Goal: Information Seeking & Learning: Learn about a topic

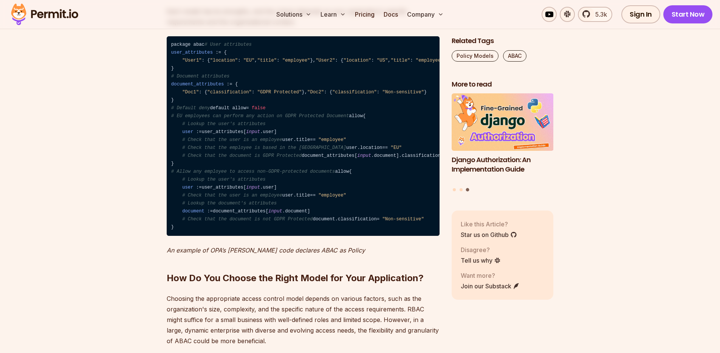
scroll to position [2530, 0]
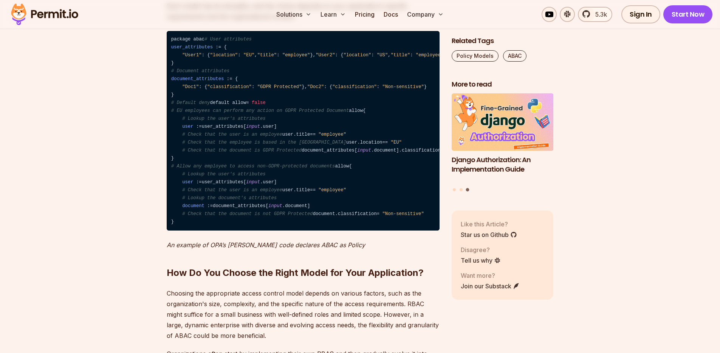
click at [191, 58] on span ""User1"" at bounding box center [191, 55] width 19 height 5
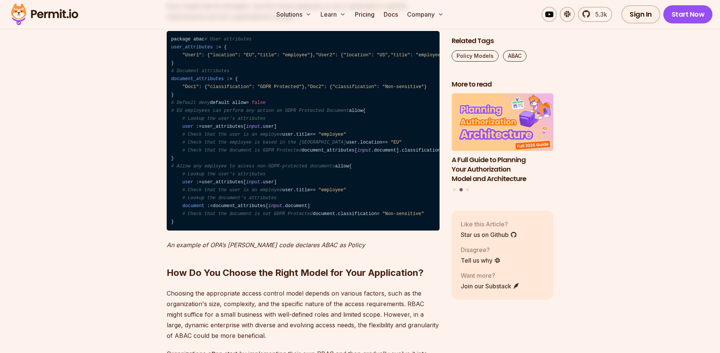
click at [182, 82] on span "document_attributes" at bounding box center [197, 78] width 53 height 5
click at [382, 90] on span ""Non-sensitive"" at bounding box center [403, 86] width 42 height 5
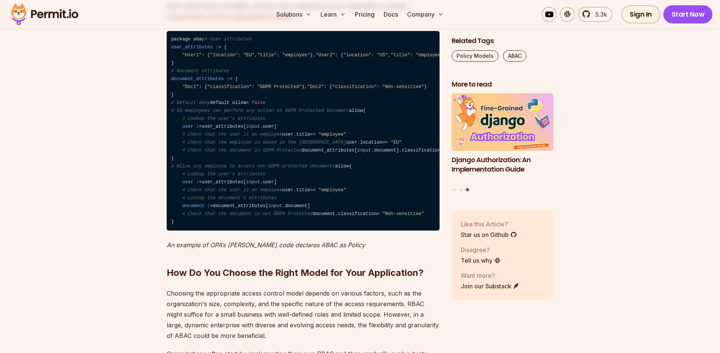
click at [278, 90] on span ""GDPR Protected"" at bounding box center [279, 86] width 45 height 5
click at [332, 90] on span ""classification"" at bounding box center [354, 86] width 45 height 5
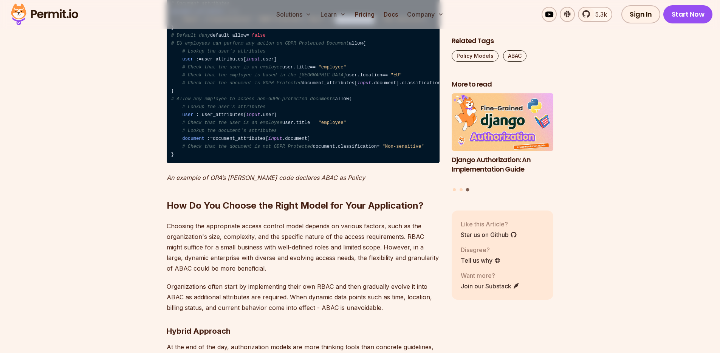
scroll to position [2596, 0]
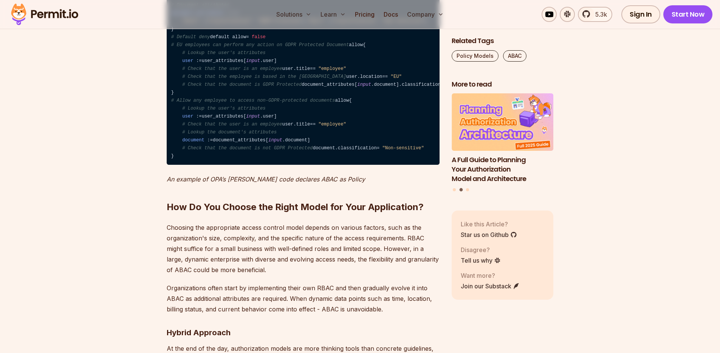
click at [264, 48] on span "# EU employees can perform any action on GDPR Protected Document" at bounding box center [260, 44] width 178 height 5
click at [315, 48] on span "# EU employees can perform any action on GDPR Protected Document" at bounding box center [260, 44] width 178 height 5
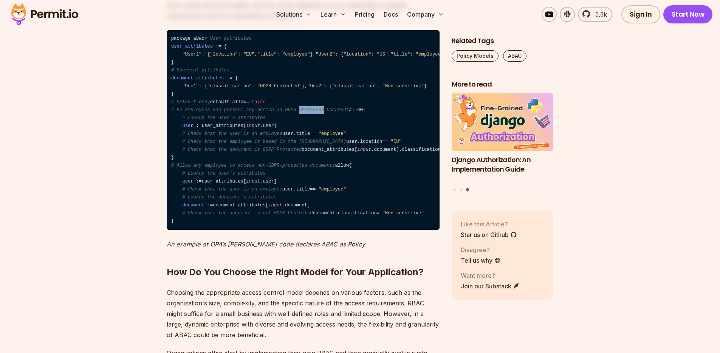
scroll to position [2531, 0]
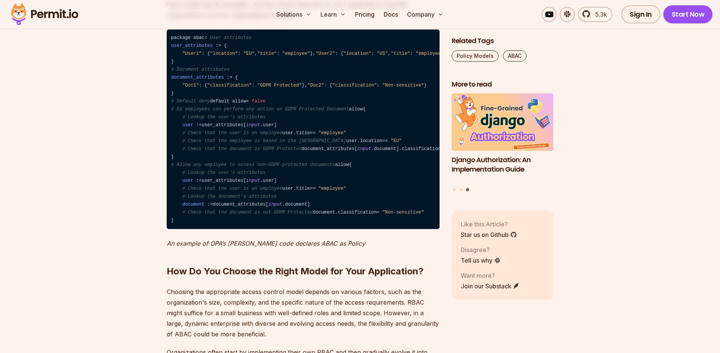
click at [283, 112] on span "# EU employees can perform any action on GDPR Protected Document" at bounding box center [260, 109] width 178 height 5
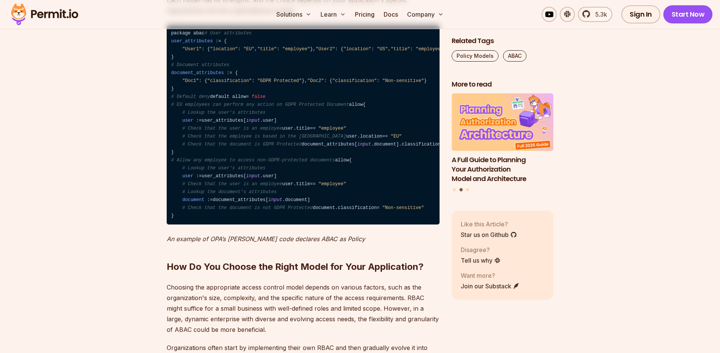
scroll to position [2536, 0]
click at [249, 52] on span ""EU"" at bounding box center [248, 49] width 11 height 5
click at [192, 84] on span ""Doc1"" at bounding box center [190, 81] width 17 height 5
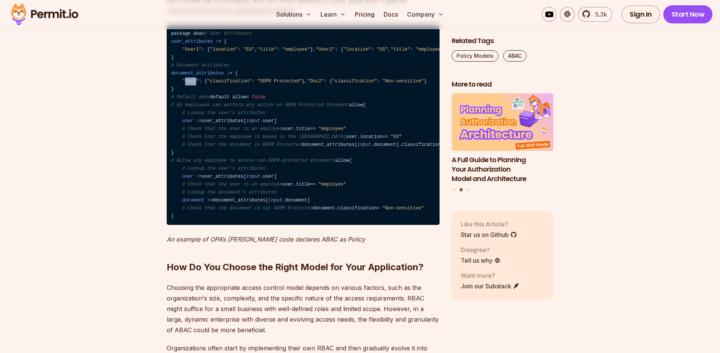
click at [192, 84] on span ""Doc1"" at bounding box center [190, 81] width 17 height 5
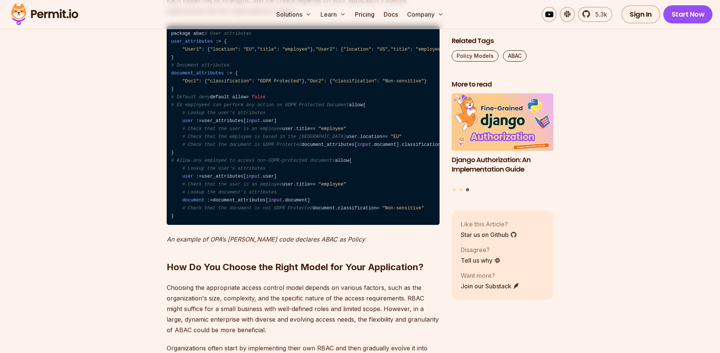
click at [377, 52] on span ""US"" at bounding box center [382, 49] width 11 height 5
click at [195, 84] on span ""Doc1"" at bounding box center [190, 81] width 17 height 5
click at [277, 84] on span ""GDPR Protected"" at bounding box center [279, 81] width 45 height 5
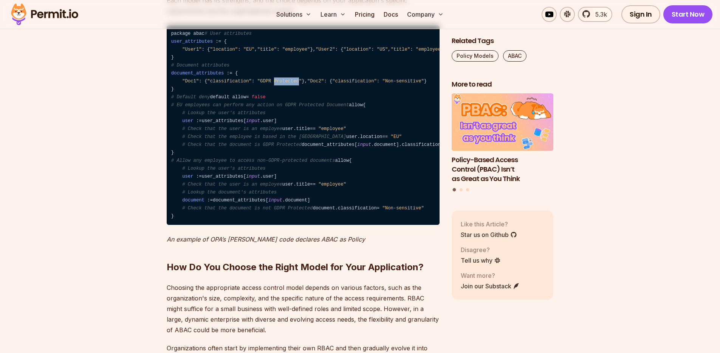
click at [277, 84] on span ""GDPR Protected"" at bounding box center [279, 81] width 45 height 5
click at [189, 124] on span "user" at bounding box center [187, 120] width 11 height 5
click at [222, 166] on code "package abac # User attributes user_attributes : = { "User1" : { "location" : "…" at bounding box center [303, 125] width 273 height 200
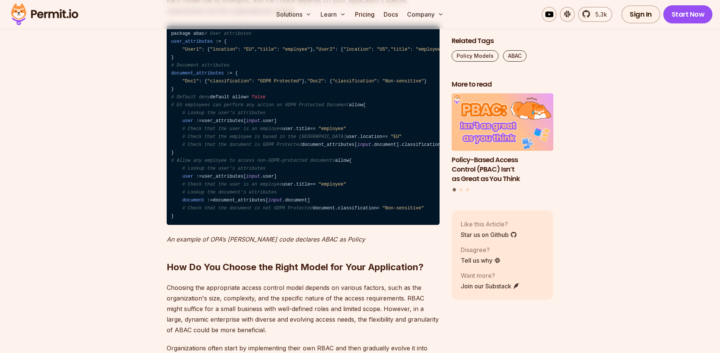
click at [187, 124] on span "user" at bounding box center [187, 120] width 11 height 5
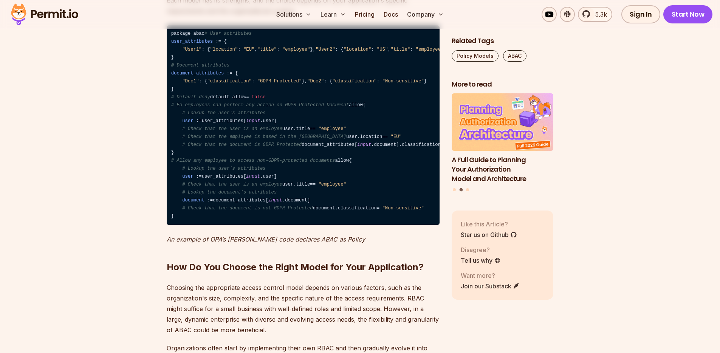
click at [318, 132] on span ""employee"" at bounding box center [332, 128] width 28 height 5
click at [416, 52] on span ""employee"" at bounding box center [430, 49] width 28 height 5
click at [549, 52] on span ""manager"" at bounding box center [561, 49] width 25 height 5
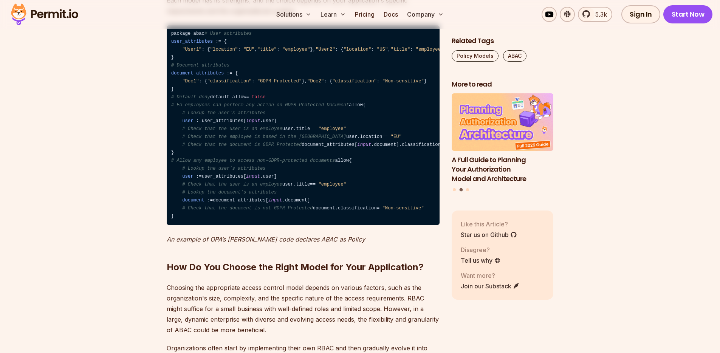
click at [549, 52] on span ""manager"" at bounding box center [561, 49] width 25 height 5
click at [294, 52] on span ""employee"" at bounding box center [296, 49] width 28 height 5
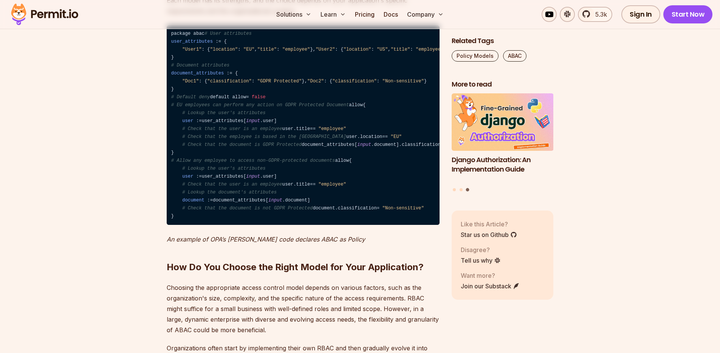
click at [250, 52] on span ""EU"" at bounding box center [248, 49] width 11 height 5
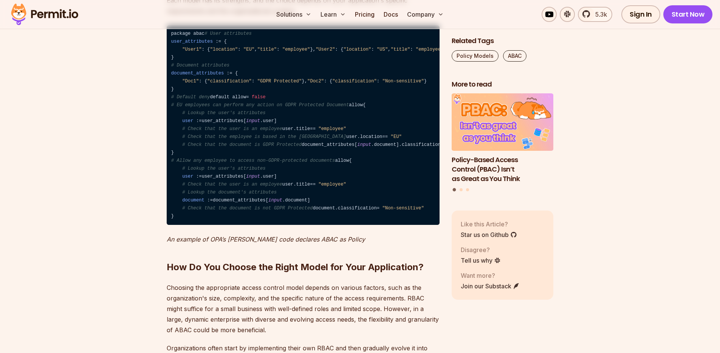
click at [449, 147] on span ""GDPR Protected"" at bounding box center [471, 144] width 45 height 5
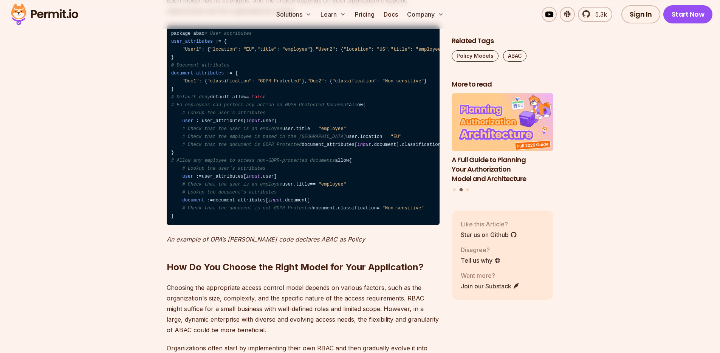
click at [449, 147] on span ""GDPR Protected"" at bounding box center [471, 144] width 45 height 5
click at [257, 124] on span "input" at bounding box center [253, 120] width 14 height 5
click at [357, 147] on span "input" at bounding box center [364, 144] width 14 height 5
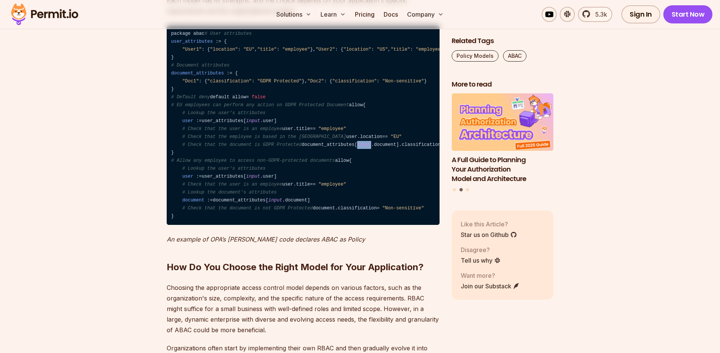
click at [357, 147] on span "input" at bounding box center [364, 144] width 14 height 5
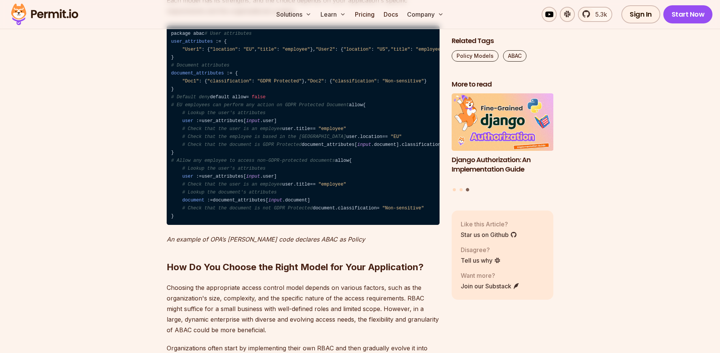
click at [272, 166] on code "package abac # User attributes user_attributes : = { "User1" : { "location" : "…" at bounding box center [303, 125] width 273 height 200
click at [263, 214] on code "package abac # User attributes user_attributes : = { "User1" : { "location" : "…" at bounding box center [303, 125] width 273 height 200
click at [273, 168] on code "package abac # User attributes user_attributes : = { "User1" : { "location" : "…" at bounding box center [303, 125] width 273 height 200
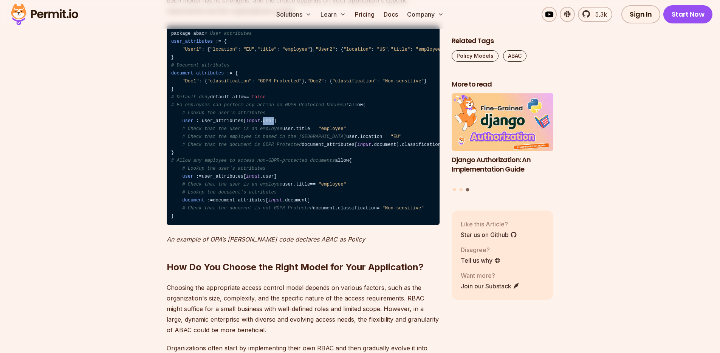
click at [273, 168] on code "package abac # User attributes user_attributes : = { "User1" : { "location" : "…" at bounding box center [303, 125] width 273 height 200
click at [270, 169] on code "package abac # User attributes user_attributes : = { "User1" : { "location" : "…" at bounding box center [303, 125] width 273 height 200
click at [260, 213] on code "package abac # User attributes user_attributes : = { "User1" : { "location" : "…" at bounding box center [303, 125] width 273 height 200
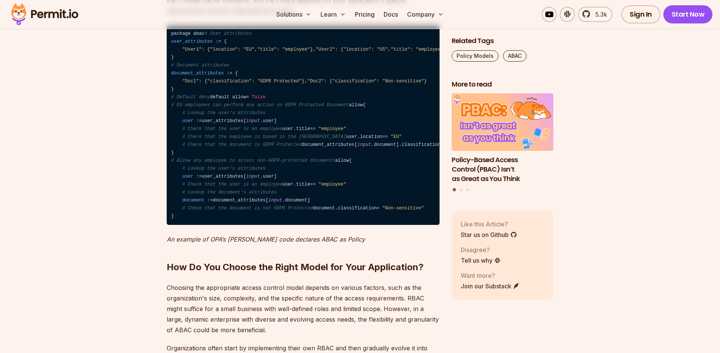
click at [271, 166] on code "package abac # User attributes user_attributes : = { "User1" : { "location" : "…" at bounding box center [303, 125] width 273 height 200
click at [266, 215] on code "package abac # User attributes user_attributes : = { "User1" : { "location" : "…" at bounding box center [303, 125] width 273 height 200
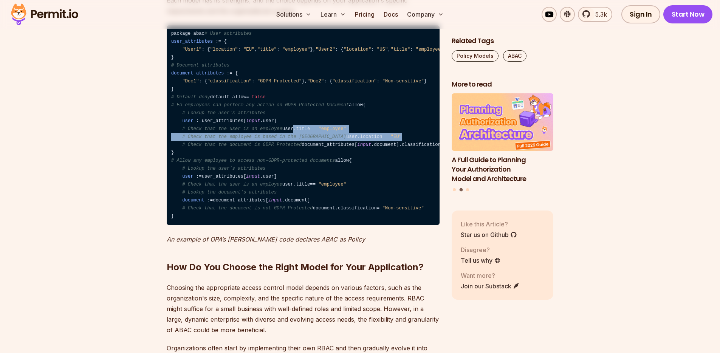
drag, startPoint x: 247, startPoint y: 198, endPoint x: 180, endPoint y: 180, distance: 69.3
click at [180, 180] on code "package abac # User attributes user_attributes : = { "User1" : { "location" : "…" at bounding box center [303, 125] width 273 height 200
click at [183, 180] on code "package abac # User attributes user_attributes : = { "User1" : { "location" : "…" at bounding box center [303, 125] width 273 height 200
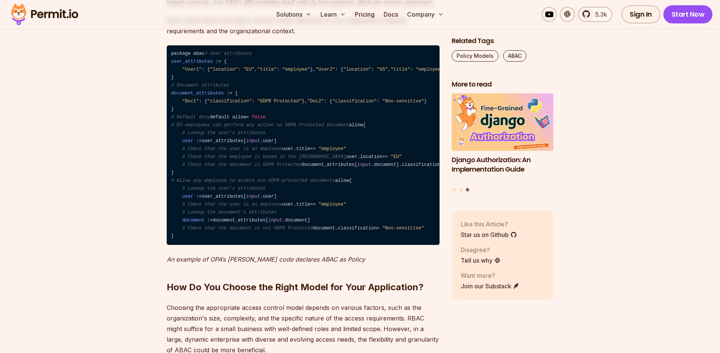
scroll to position [2515, 0]
click at [196, 46] on code "package abac # User attributes user_attributes : = { "User1" : { "location" : "…" at bounding box center [303, 146] width 273 height 200
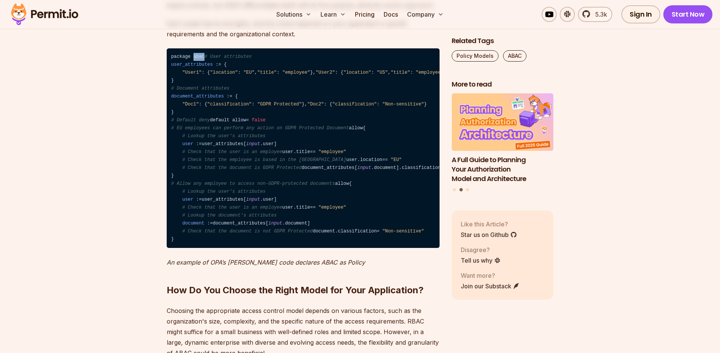
scroll to position [2513, 0]
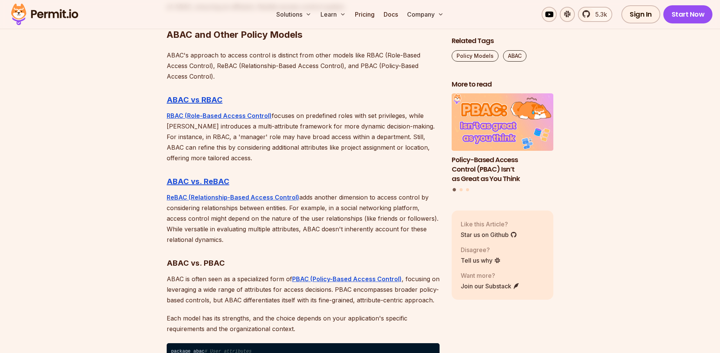
scroll to position [2225, 0]
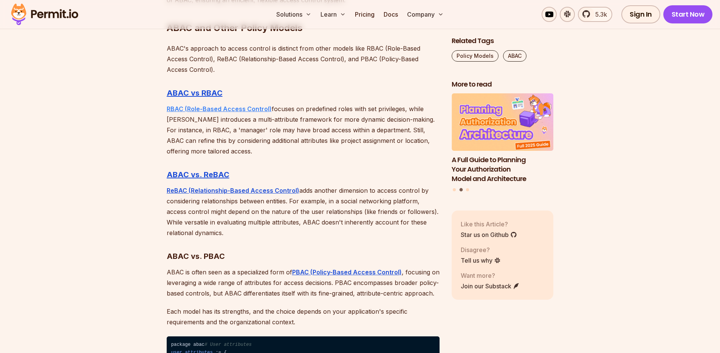
click at [215, 105] on strong "RBAC (Role-Based Access Control)" at bounding box center [219, 109] width 105 height 8
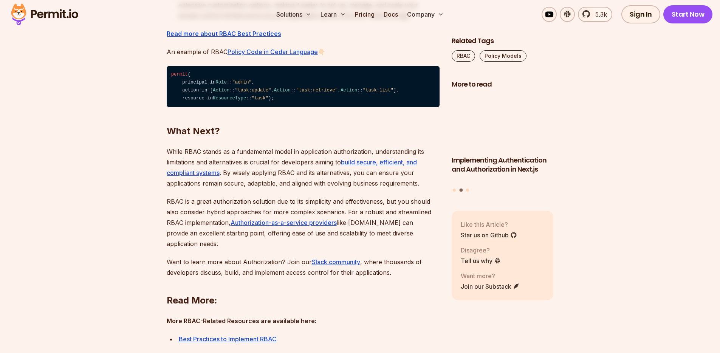
scroll to position [2605, 0]
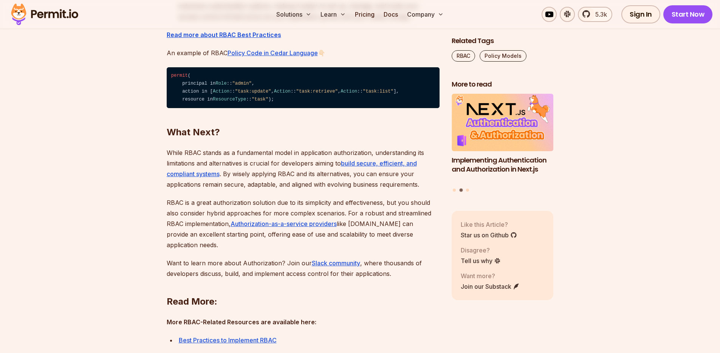
click at [195, 96] on code "permit ( principal in Role :: "admin" , action in [ Action :: "task:update" , A…" at bounding box center [303, 87] width 273 height 41
click at [190, 94] on code "permit ( principal in Role :: "admin" , action in [ Action :: "task:update" , A…" at bounding box center [303, 87] width 273 height 41
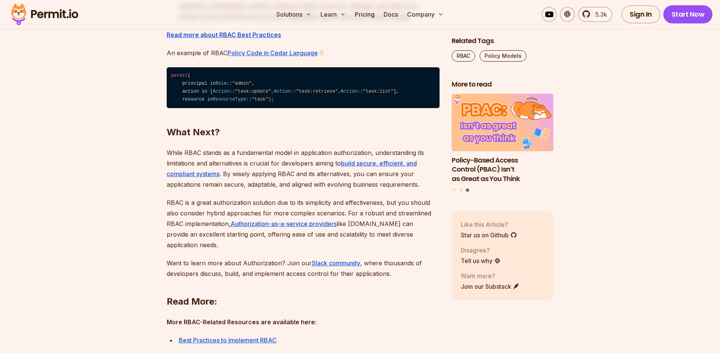
click at [244, 86] on span ""admin"" at bounding box center [241, 83] width 19 height 5
click at [235, 94] on span ""task:update"" at bounding box center [253, 91] width 36 height 5
click at [296, 94] on span ""task:retrieve"" at bounding box center [317, 91] width 42 height 5
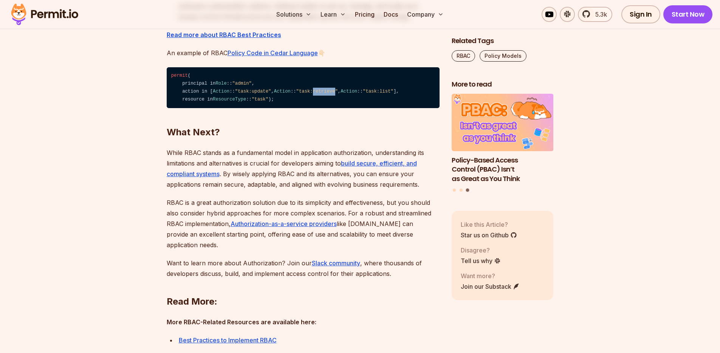
click at [296, 94] on span ""task:retrieve"" at bounding box center [317, 91] width 42 height 5
click at [363, 94] on span ""task:list"" at bounding box center [378, 91] width 31 height 5
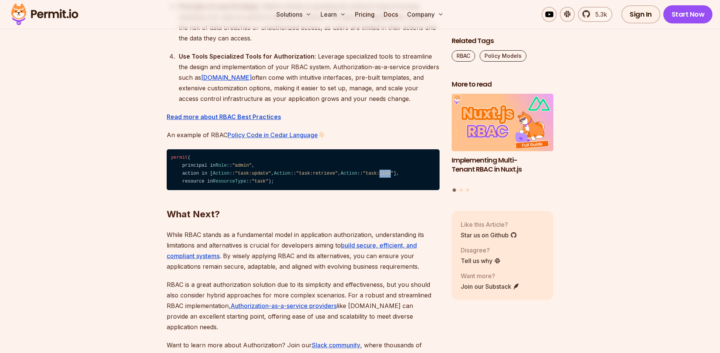
scroll to position [2524, 0]
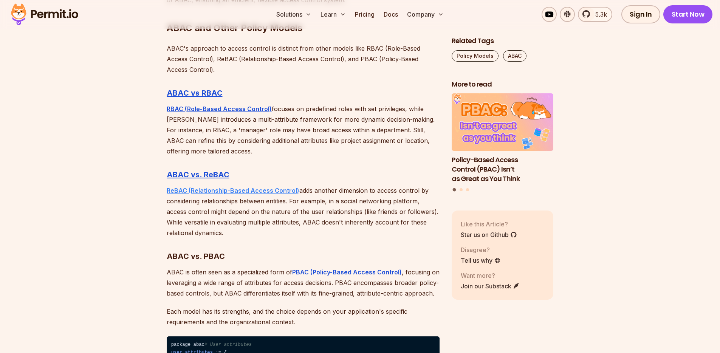
click at [226, 187] on strong "ReBAC (Relationship-Based Access Control)" at bounding box center [233, 191] width 133 height 8
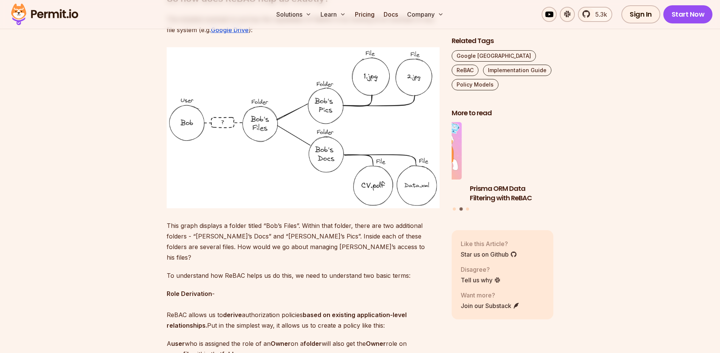
scroll to position [862, 0]
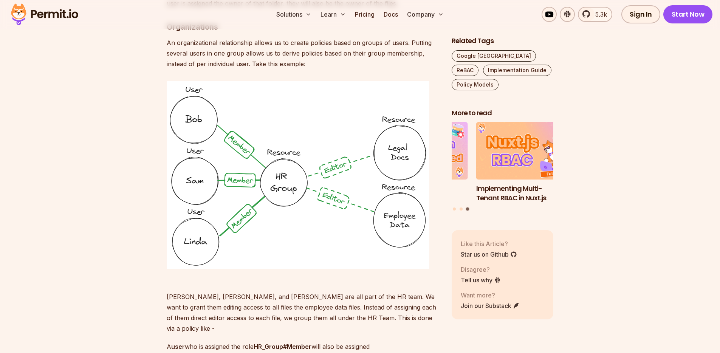
scroll to position [1987, 0]
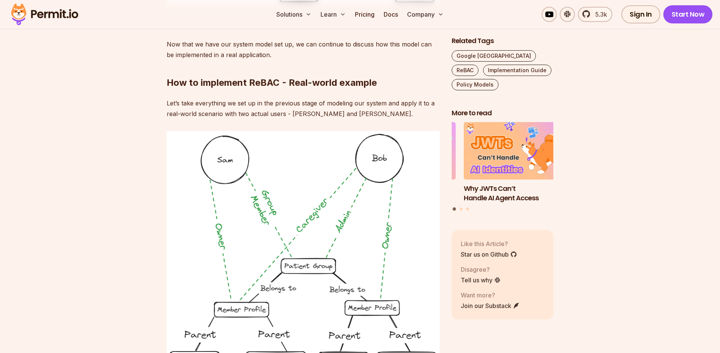
scroll to position [4572, 0]
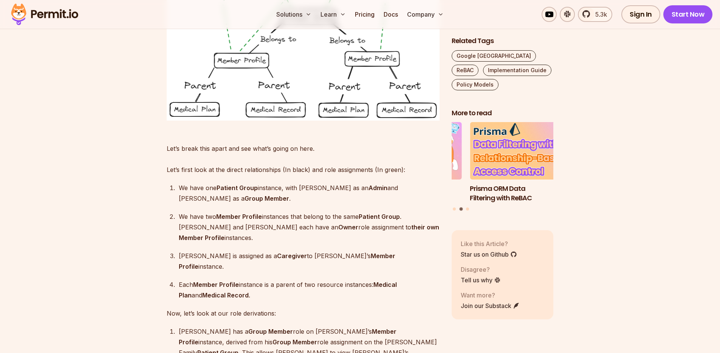
scroll to position [4788, 0]
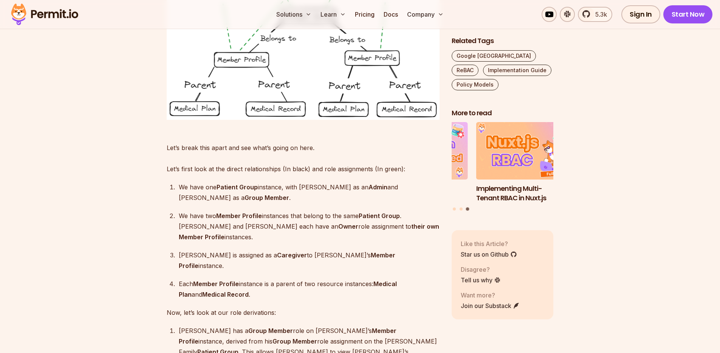
click at [249, 132] on p "Let’s break this apart and see what’s going on here. Let’s first look at the di…" at bounding box center [303, 153] width 273 height 42
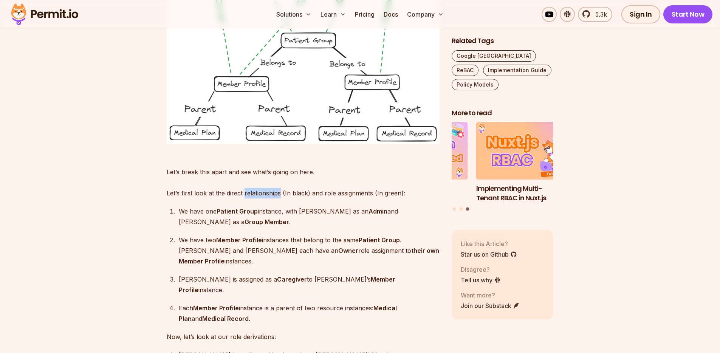
scroll to position [4765, 0]
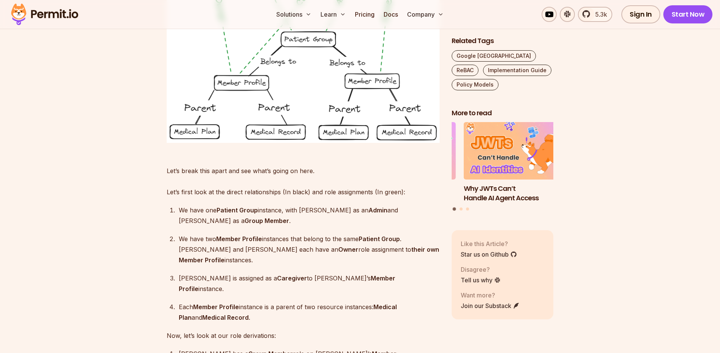
click at [391, 155] on p "Let’s break this apart and see what’s going on here. Let’s first look at the di…" at bounding box center [303, 176] width 273 height 42
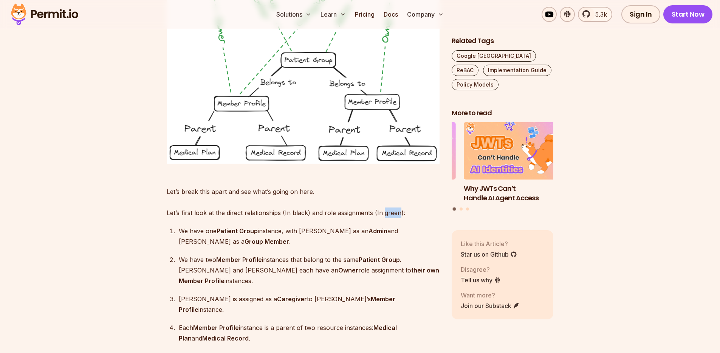
scroll to position [4750, 0]
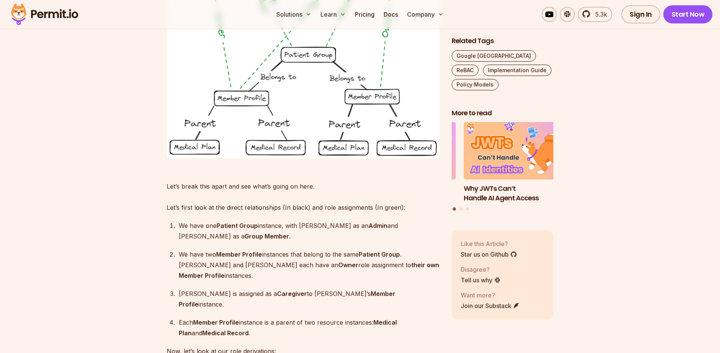
click at [302, 170] on p "Let’s break this apart and see what’s going on here. Let’s first look at the di…" at bounding box center [303, 191] width 273 height 42
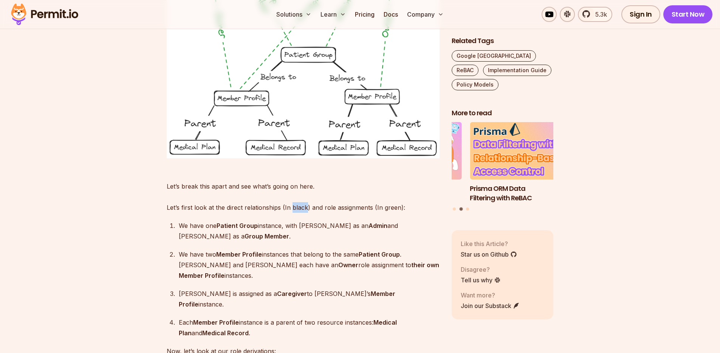
click at [302, 170] on p "Let’s break this apart and see what’s going on here. Let’s first look at the di…" at bounding box center [303, 191] width 273 height 42
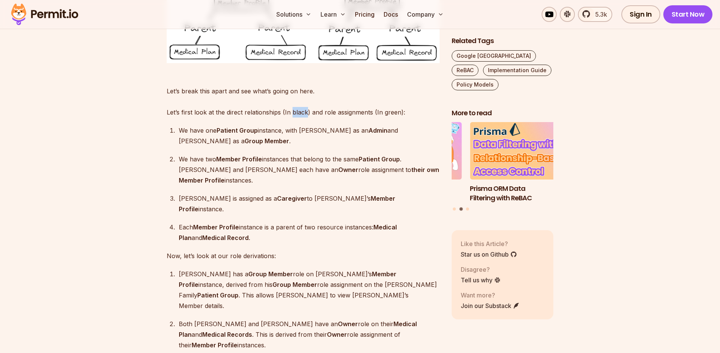
scroll to position [4862, 0]
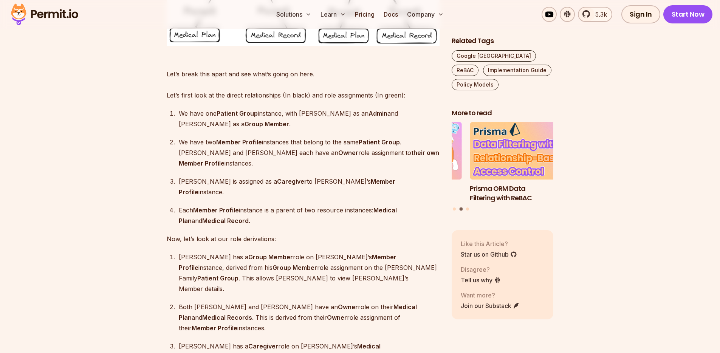
click at [353, 205] on p "Each Member Profile instance is a parent of two resource instances: Medical Pla…" at bounding box center [309, 215] width 261 height 21
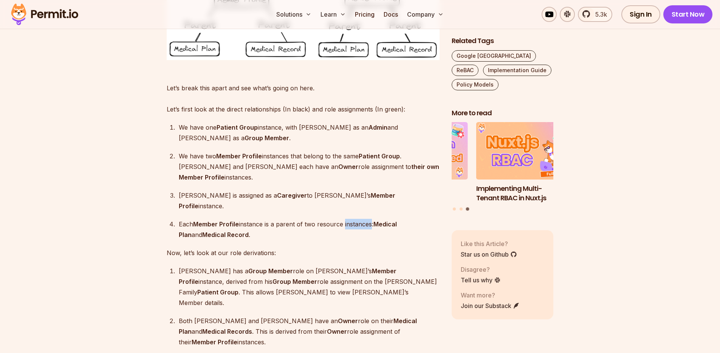
scroll to position [4859, 0]
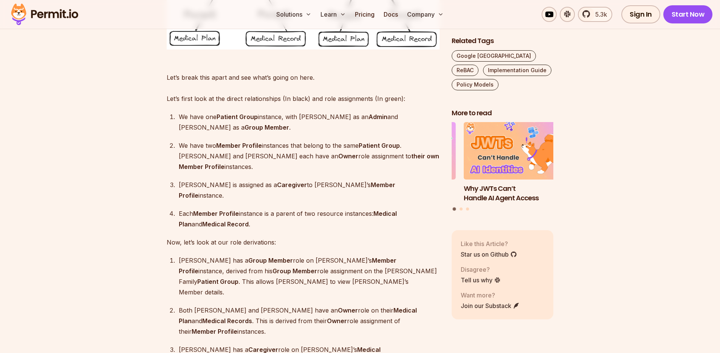
click at [254, 237] on p "Now, let’s look at our role derivations:" at bounding box center [303, 242] width 273 height 11
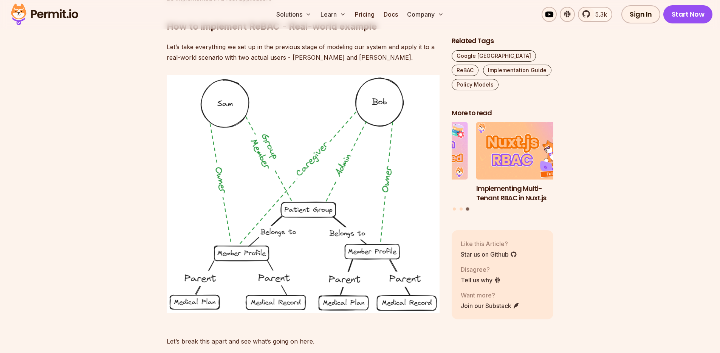
scroll to position [4587, 0]
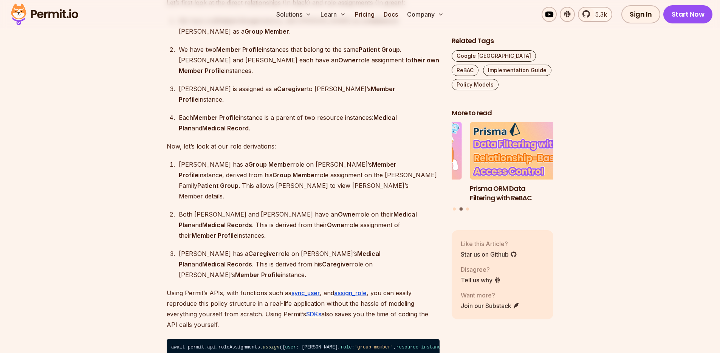
scroll to position [4956, 0]
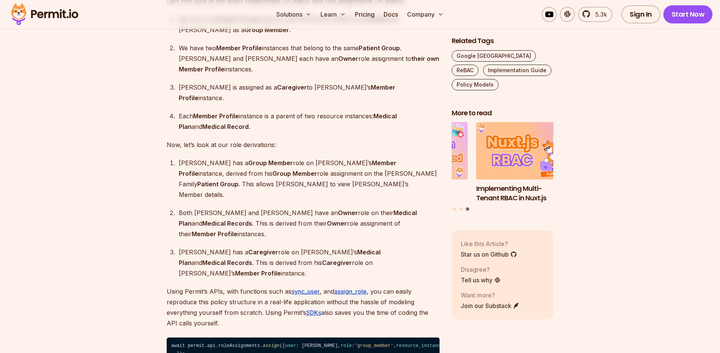
click at [248, 159] on strong "Group Member" at bounding box center [270, 163] width 45 height 8
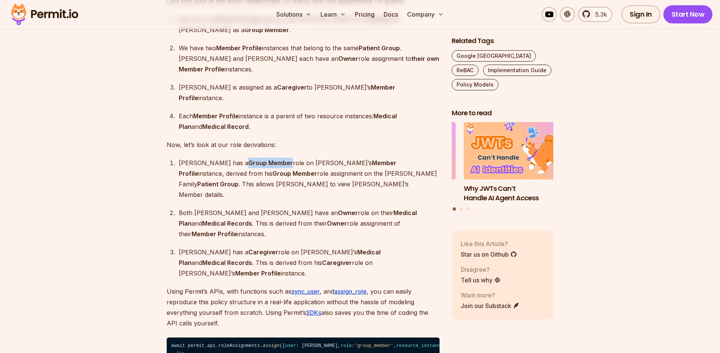
drag, startPoint x: 253, startPoint y: 91, endPoint x: 210, endPoint y: 91, distance: 43.5
click at [210, 158] on p "Sam has a Group Member role on Bob’s Member Profile instance, derived from his …" at bounding box center [309, 179] width 261 height 42
click at [181, 158] on p "Sam has a Group Member role on Bob’s Member Profile instance, derived from his …" at bounding box center [309, 179] width 261 height 42
click at [311, 159] on strong "Member Profile" at bounding box center [288, 168] width 218 height 18
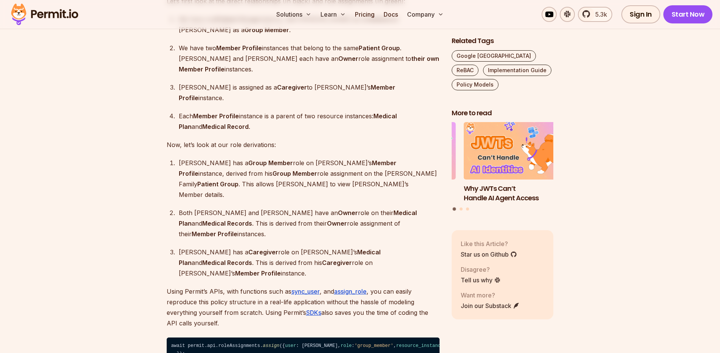
click at [349, 158] on p "Sam has a Group Member role on Bob’s Member Profile instance, derived from his …" at bounding box center [309, 179] width 261 height 42
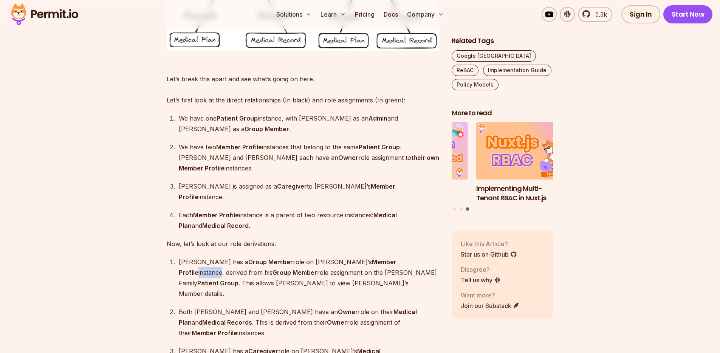
scroll to position [4868, 0]
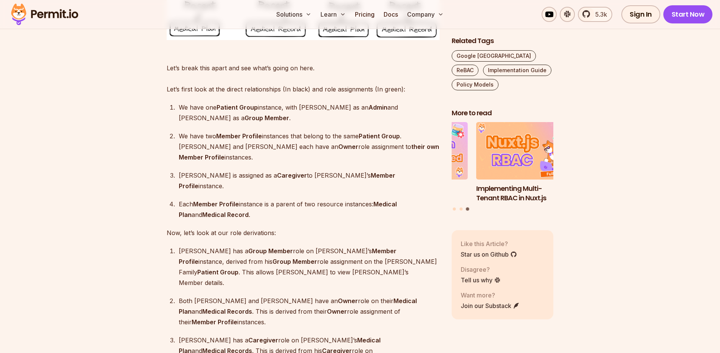
click at [198, 246] on p "Sam has a Group Member role on Bob’s Member Profile instance, derived from his …" at bounding box center [309, 267] width 261 height 42
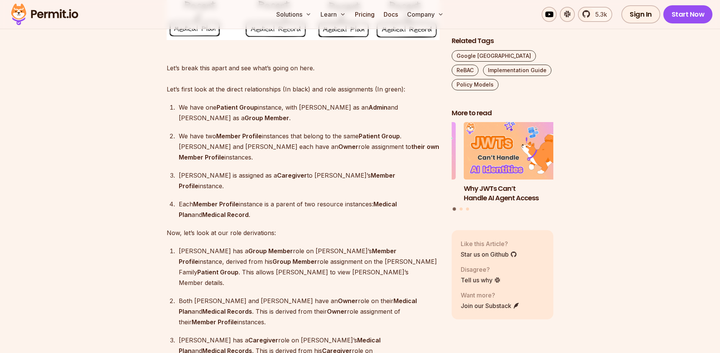
click at [308, 247] on strong "Member Profile" at bounding box center [288, 256] width 218 height 18
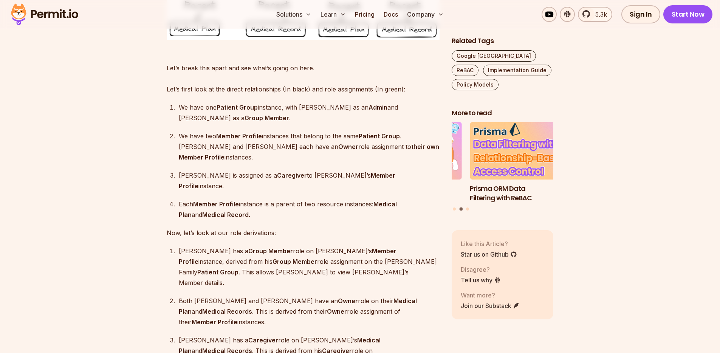
click at [248, 336] on strong "Caregiver" at bounding box center [263, 340] width 30 height 8
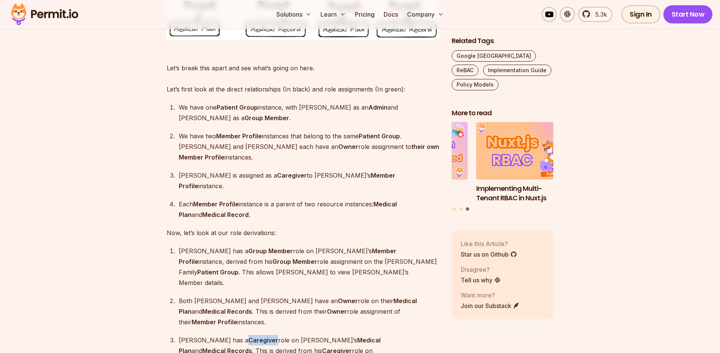
click at [248, 336] on strong "Caregiver" at bounding box center [263, 340] width 30 height 8
click at [248, 247] on strong "Group Member" at bounding box center [270, 251] width 45 height 8
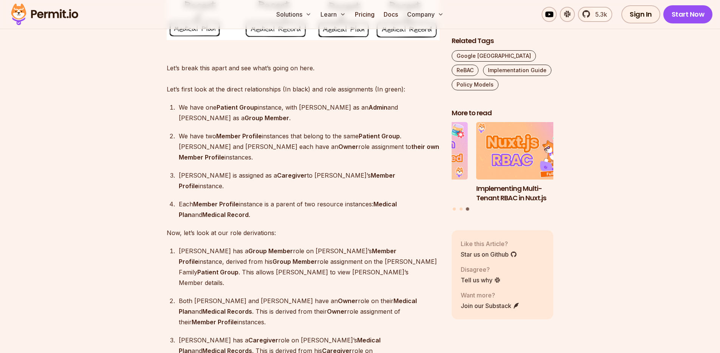
click at [248, 336] on strong "Caregiver" at bounding box center [263, 340] width 30 height 8
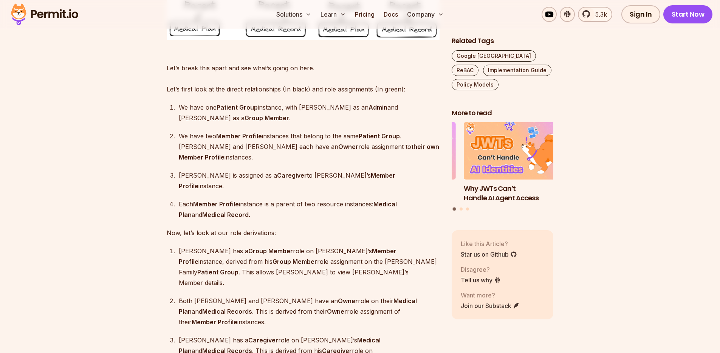
click at [322, 347] on strong "Caregiver" at bounding box center [337, 351] width 30 height 8
drag, startPoint x: 179, startPoint y: 243, endPoint x: 350, endPoint y: 256, distance: 171.3
click at [350, 335] on p "Bob has a Caregiver role on Sam’s Medical Plan and Medical Records . This is de…" at bounding box center [309, 351] width 261 height 32
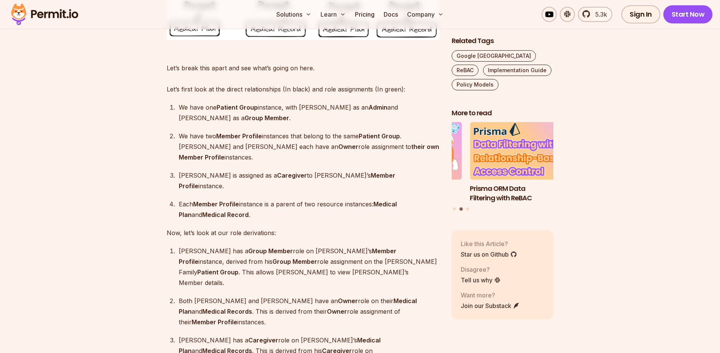
click at [248, 336] on strong "Caregiver" at bounding box center [263, 340] width 30 height 8
click at [293, 336] on strong "Medical Plan" at bounding box center [280, 345] width 202 height 18
click at [252, 347] on strong "Medical Records" at bounding box center [227, 351] width 50 height 8
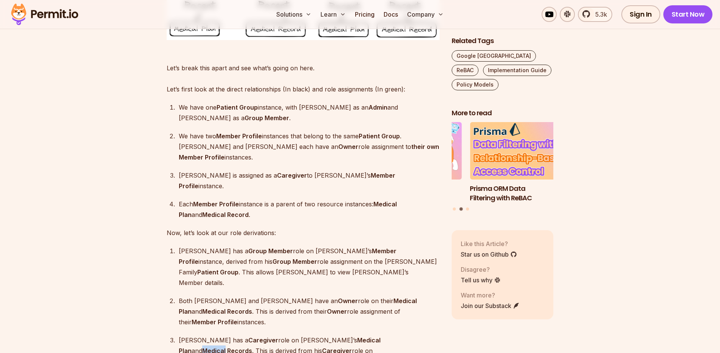
click at [252, 347] on strong "Medical Records" at bounding box center [227, 351] width 50 height 8
click at [314, 335] on p "Bob has a Caregiver role on Sam’s Medical Plan and Medical Records . This is de…" at bounding box center [309, 351] width 261 height 32
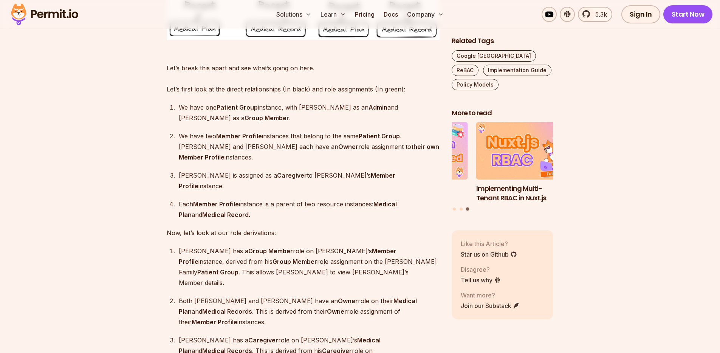
click at [356, 335] on p "Bob has a Caregiver role on Sam’s Medical Plan and Medical Records . This is de…" at bounding box center [309, 351] width 261 height 32
click at [186, 246] on p "Sam has a Group Member role on Bob’s Member Profile instance, derived from his …" at bounding box center [309, 267] width 261 height 42
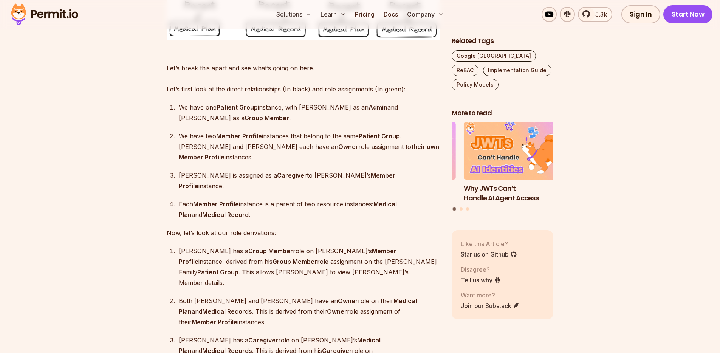
click at [238, 268] on strong "Patient Group" at bounding box center [217, 272] width 41 height 8
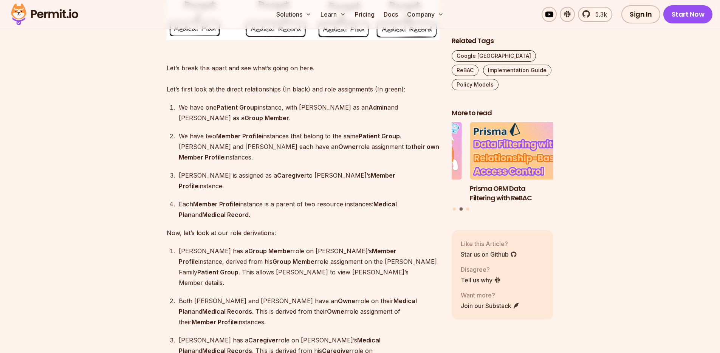
click at [216, 246] on p "Sam has a Group Member role on Bob’s Member Profile instance, derived from his …" at bounding box center [309, 267] width 261 height 42
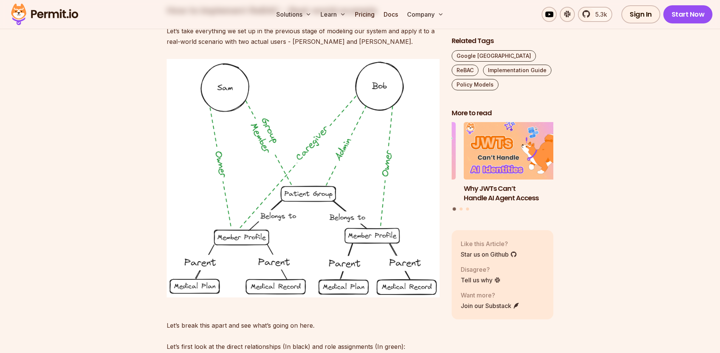
scroll to position [4603, 0]
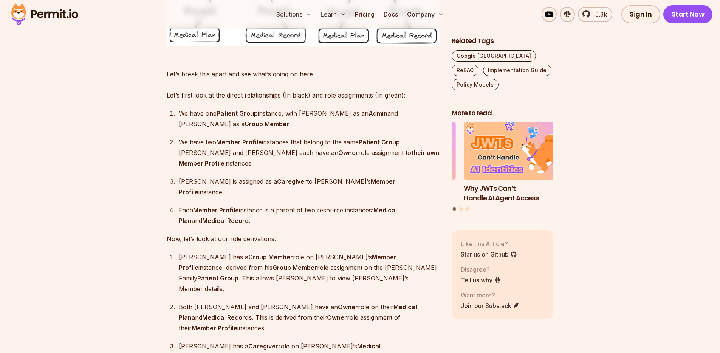
scroll to position [4864, 0]
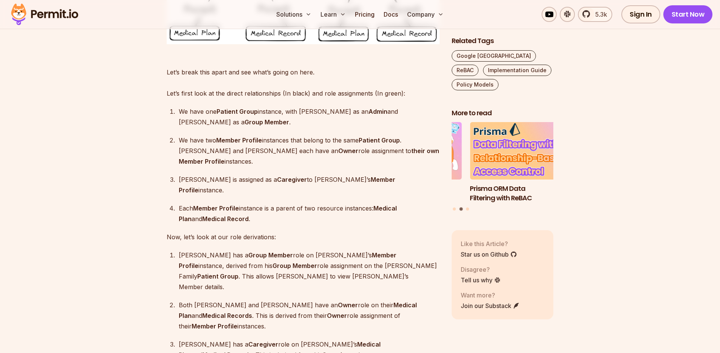
click at [319, 251] on strong "Member Profile" at bounding box center [288, 260] width 218 height 18
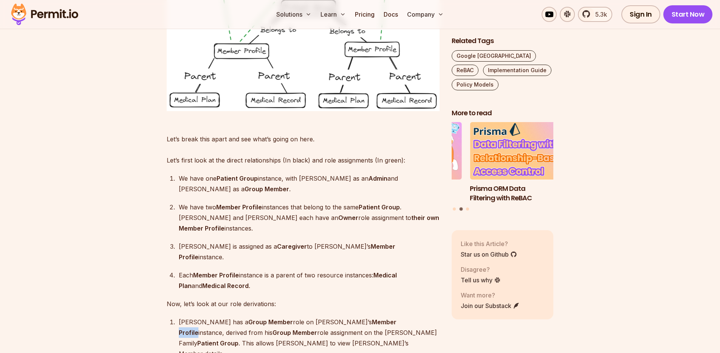
scroll to position [4796, 0]
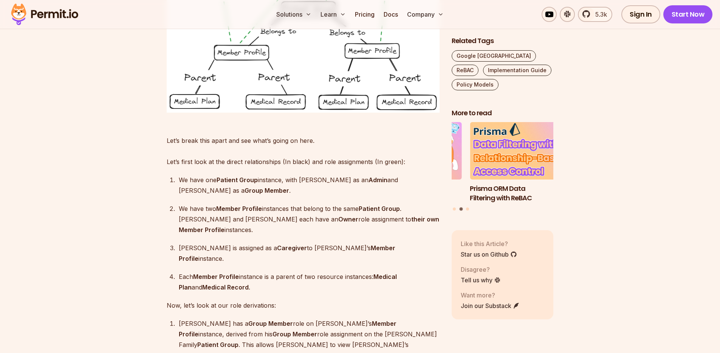
click at [305, 320] on strong "Member Profile" at bounding box center [288, 329] width 218 height 18
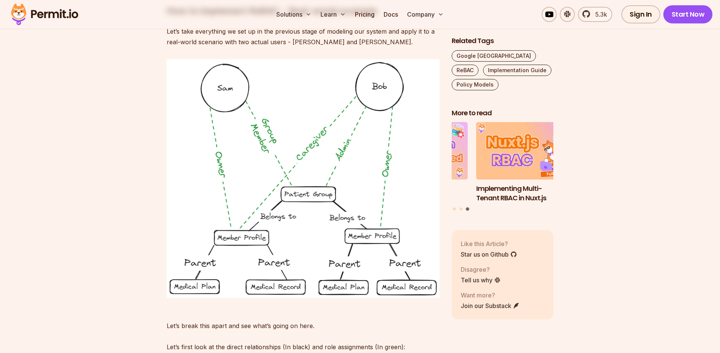
scroll to position [4597, 0]
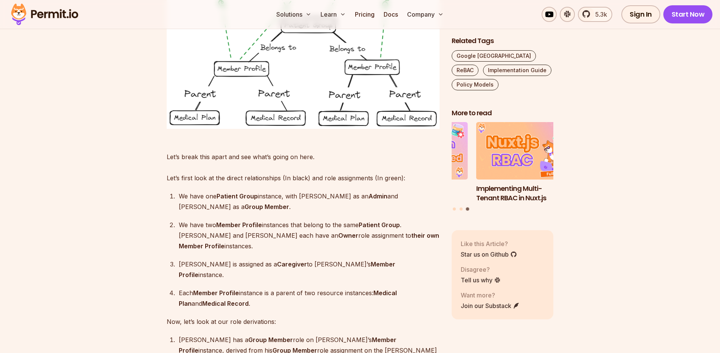
scroll to position [4944, 0]
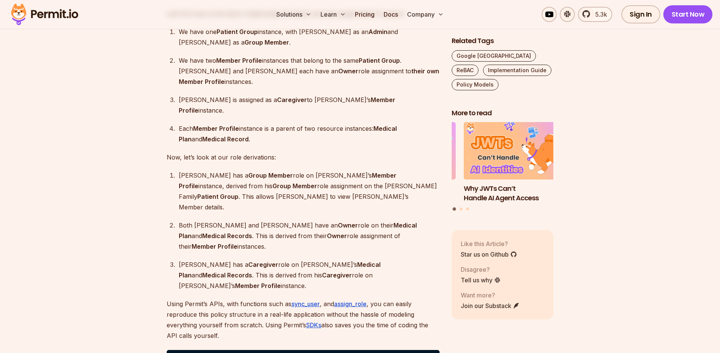
click at [248, 261] on strong "Caregiver" at bounding box center [263, 265] width 30 height 8
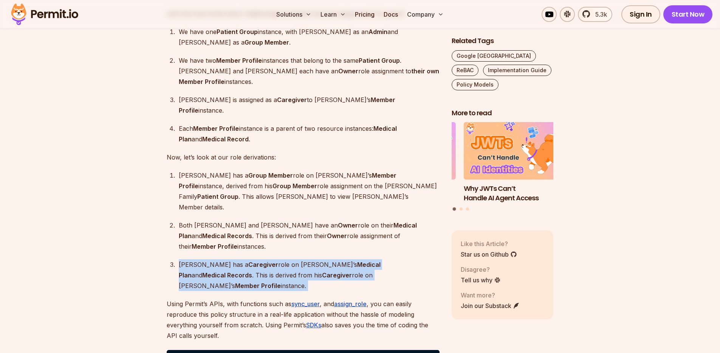
click at [248, 261] on strong "Caregiver" at bounding box center [263, 265] width 30 height 8
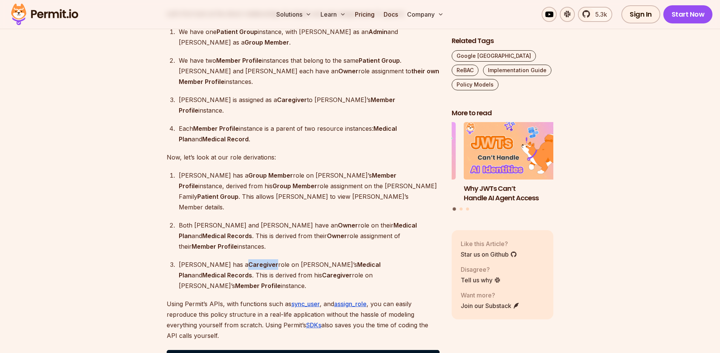
click at [248, 261] on strong "Caregiver" at bounding box center [263, 265] width 30 height 8
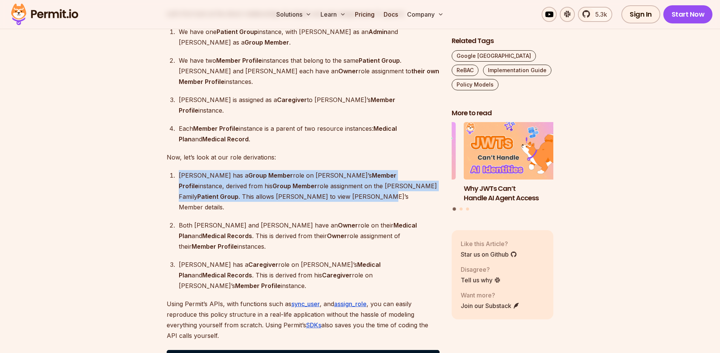
drag, startPoint x: 224, startPoint y: 121, endPoint x: 170, endPoint y: 101, distance: 57.5
click at [176, 170] on li "Sam has a Group Member role on Bob’s Member Profile instance, derived from his …" at bounding box center [307, 191] width 263 height 42
click at [280, 170] on p "Sam has a Group Member role on Bob’s Member Profile instance, derived from his …" at bounding box center [309, 191] width 261 height 42
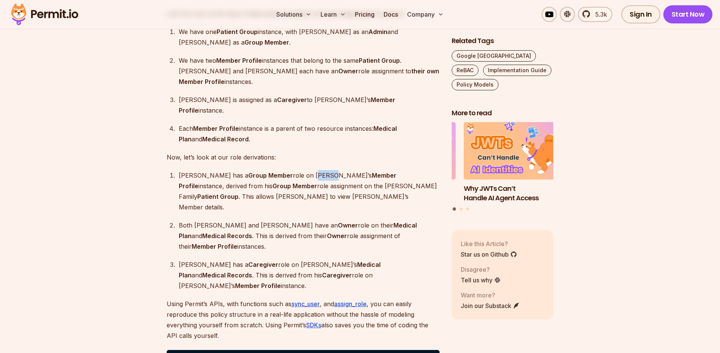
click at [280, 170] on p "Sam has a Group Member role on Bob’s Member Profile instance, derived from his …" at bounding box center [309, 191] width 261 height 42
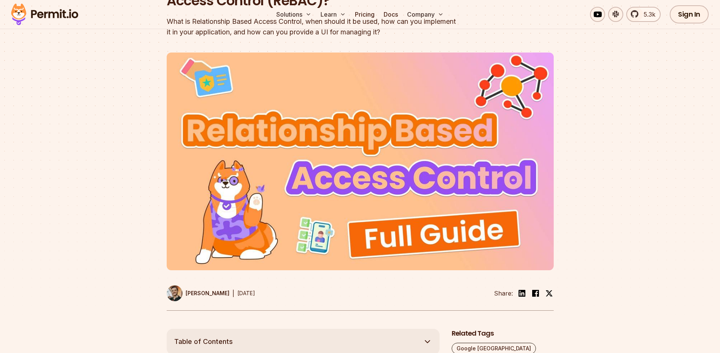
scroll to position [0, 0]
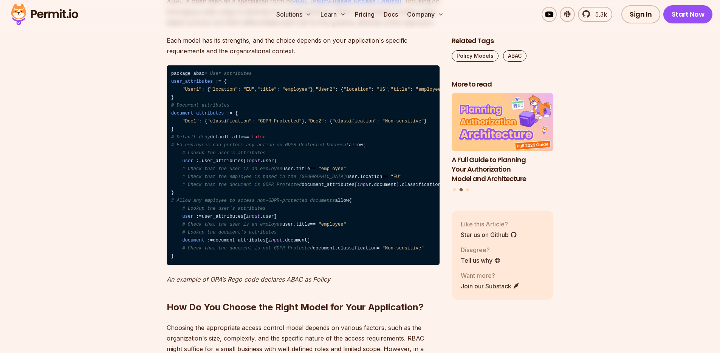
scroll to position [2503, 0]
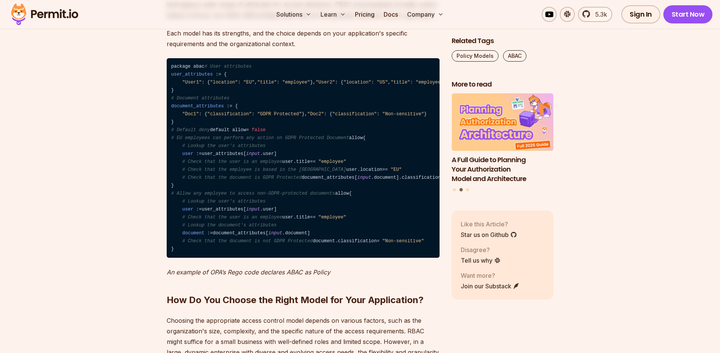
click at [198, 58] on code "package abac # User attributes user_attributes : = { "User1" : { "location" : "…" at bounding box center [303, 158] width 273 height 200
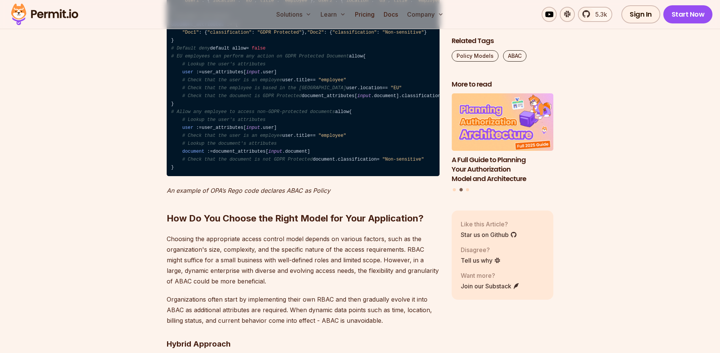
scroll to position [2585, 0]
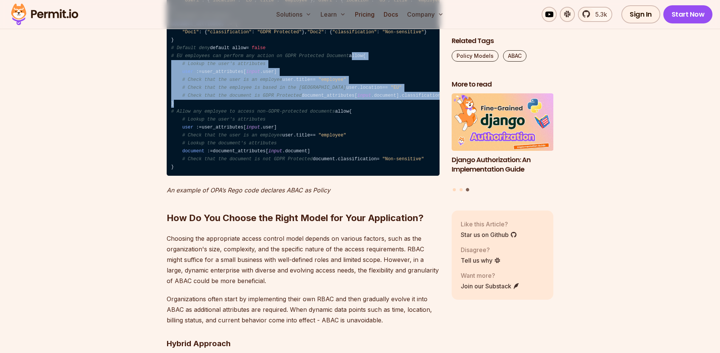
drag, startPoint x: 172, startPoint y: 102, endPoint x: 175, endPoint y: 169, distance: 67.3
click at [175, 169] on code "package abac # User attributes user_attributes : = { "User1" : { "location" : "…" at bounding box center [303, 76] width 273 height 200
click at [305, 122] on code "package abac # User attributes user_attributes : = { "User1" : { "location" : "…" at bounding box center [303, 76] width 273 height 200
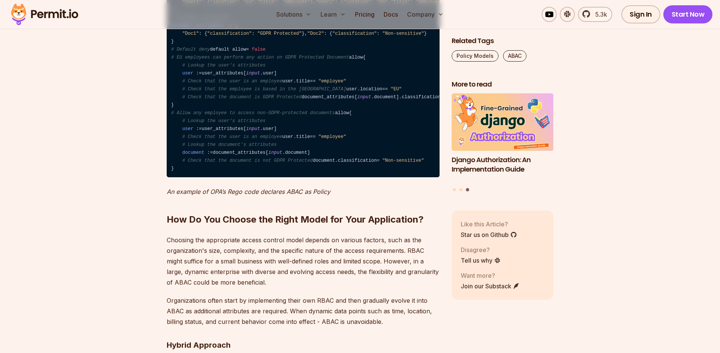
scroll to position [2582, 0]
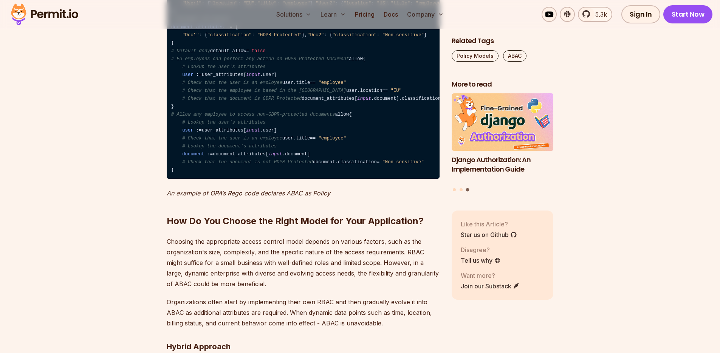
click at [271, 118] on code "package abac # User attributes user_attributes : = { "User1" : { "location" : "…" at bounding box center [303, 79] width 273 height 200
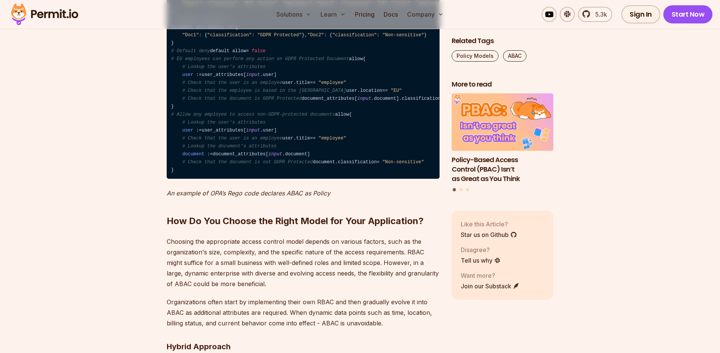
click at [268, 169] on code "package abac # User attributes user_attributes : = { "User1" : { "location" : "…" at bounding box center [303, 79] width 273 height 200
click at [270, 122] on code "package abac # User attributes user_attributes : = { "User1" : { "location" : "…" at bounding box center [303, 79] width 273 height 200
click at [264, 165] on code "package abac # User attributes user_attributes : = { "User1" : { "location" : "…" at bounding box center [303, 79] width 273 height 200
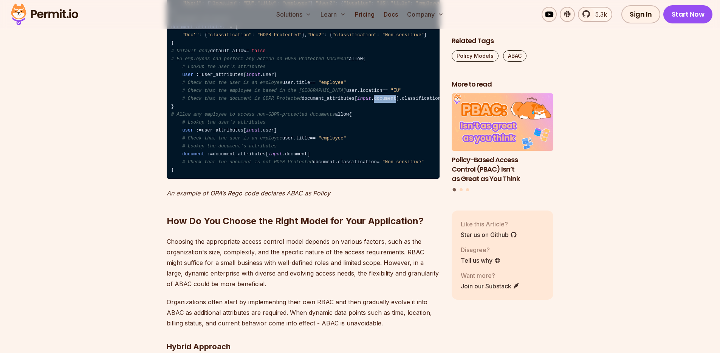
click at [264, 165] on code "package abac # User attributes user_attributes : = { "User1" : { "location" : "…" at bounding box center [303, 79] width 273 height 200
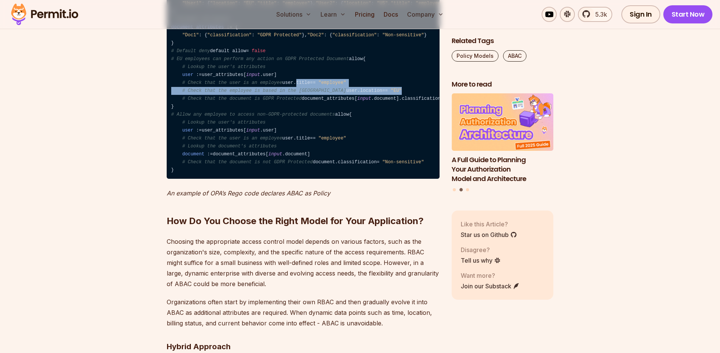
drag, startPoint x: 245, startPoint y: 152, endPoint x: 183, endPoint y: 134, distance: 64.8
click at [183, 134] on code "package abac # User attributes user_attributes : = { "User1" : { "location" : "…" at bounding box center [303, 79] width 273 height 200
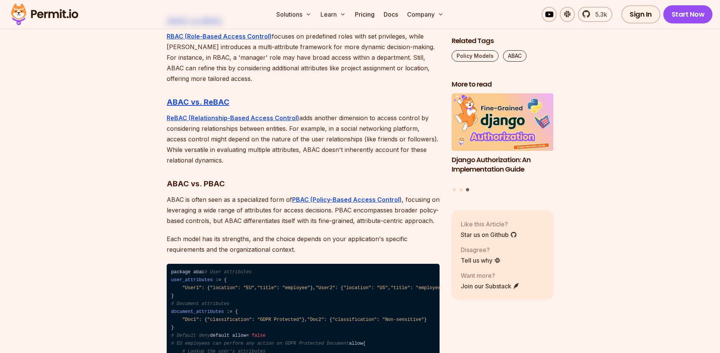
scroll to position [2199, 0]
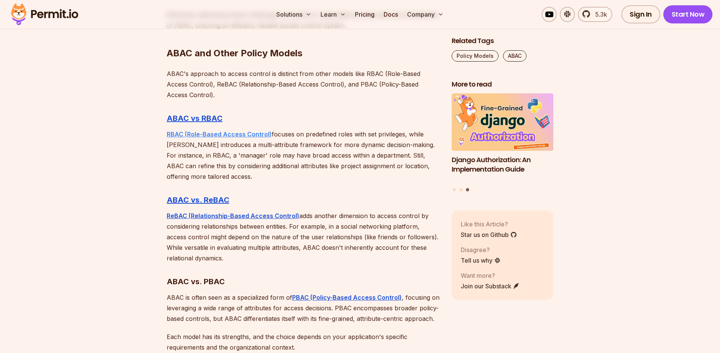
click at [203, 130] on strong "RBAC (Role-Based Access Control)" at bounding box center [219, 134] width 105 height 8
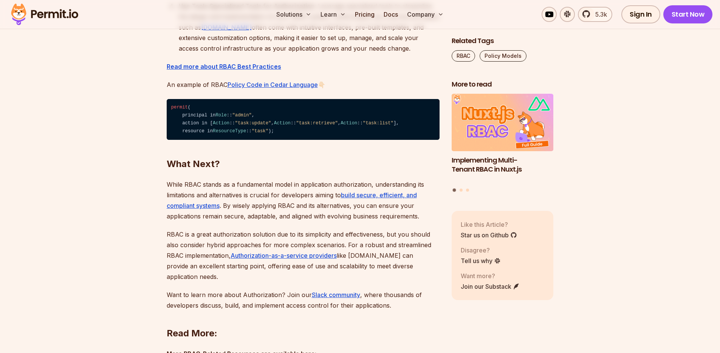
scroll to position [2573, 0]
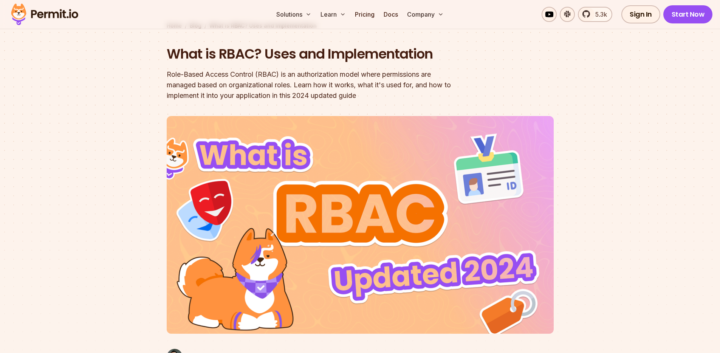
scroll to position [0, 0]
